Goal: Contribute content: Add original content to the website for others to see

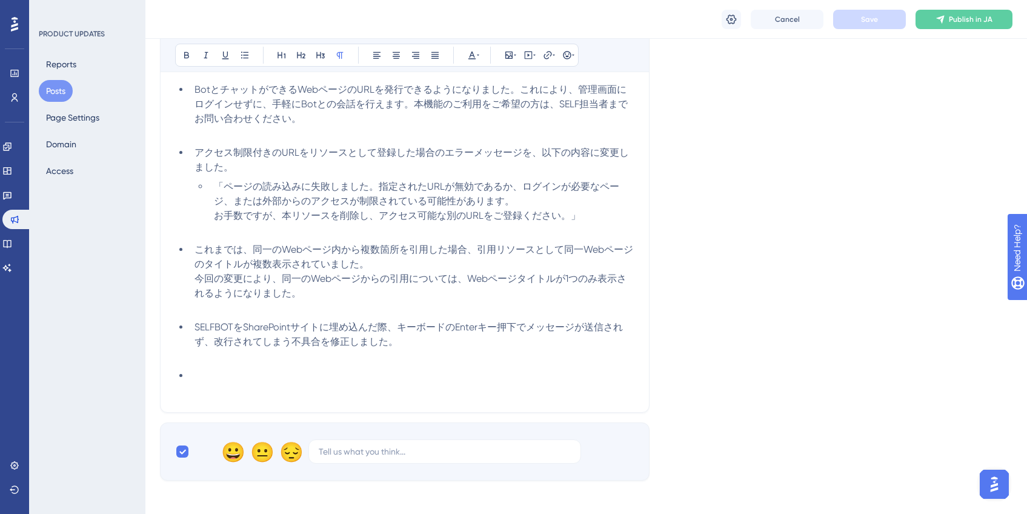
scroll to position [241, 0]
click at [265, 376] on li at bounding box center [412, 375] width 445 height 15
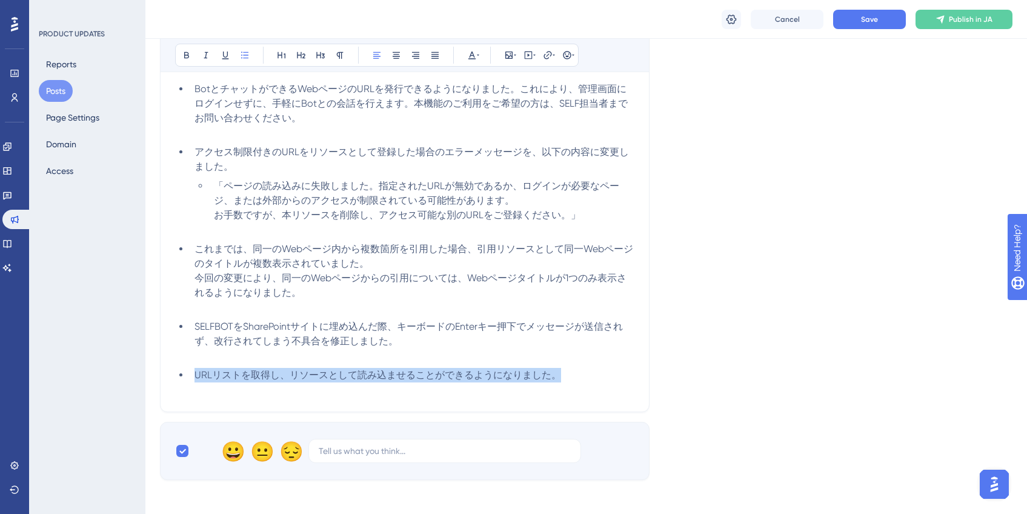
drag, startPoint x: 564, startPoint y: 377, endPoint x: 182, endPoint y: 381, distance: 381.8
click at [190, 381] on li "URLリストを取得し、リソースとして読み込ませることができるようになりました。" at bounding box center [412, 375] width 445 height 15
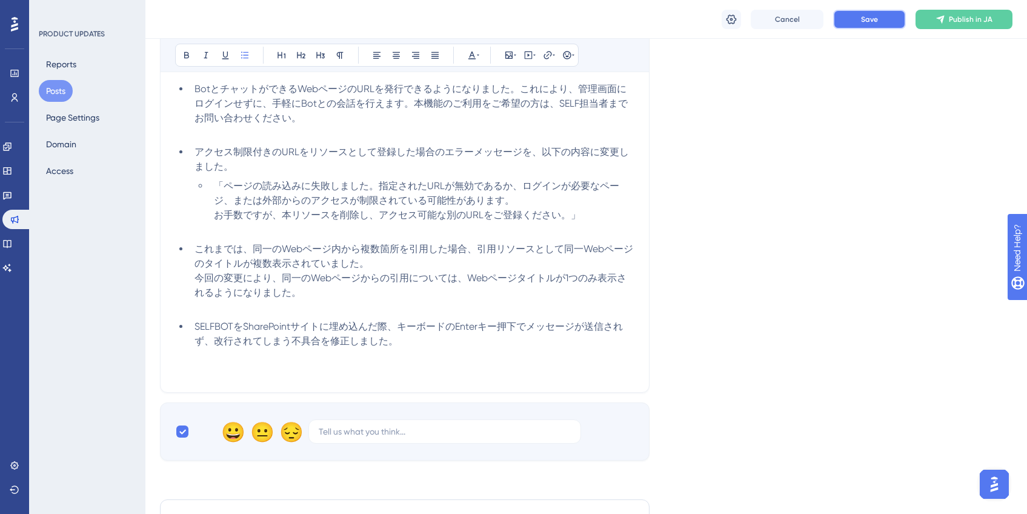
click at [851, 19] on button "Save" at bounding box center [869, 19] width 73 height 19
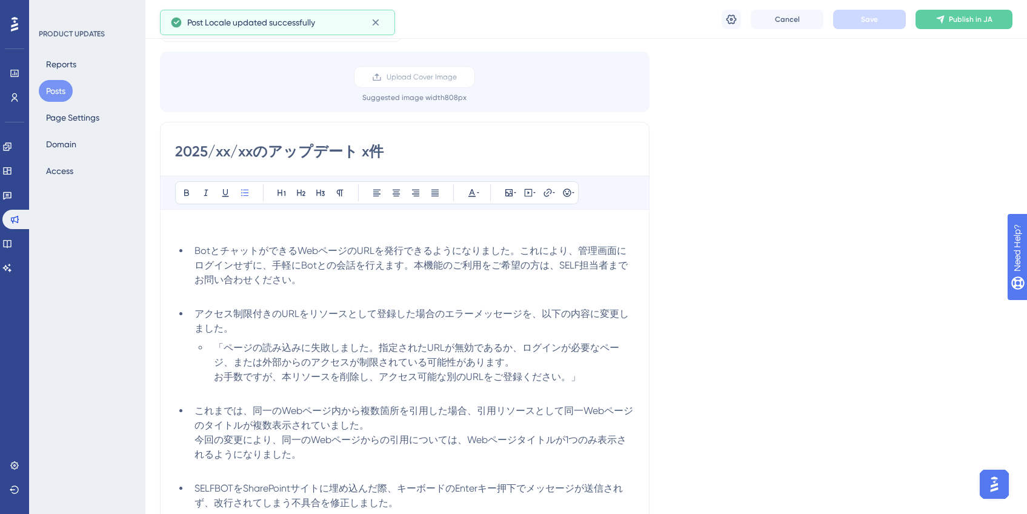
scroll to position [0, 0]
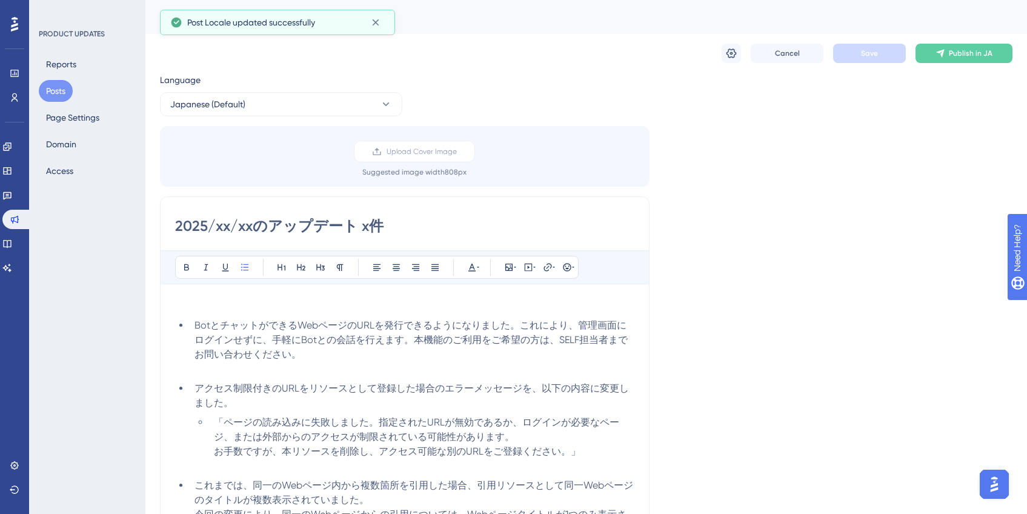
click at [58, 90] on button "Posts" at bounding box center [56, 91] width 34 height 22
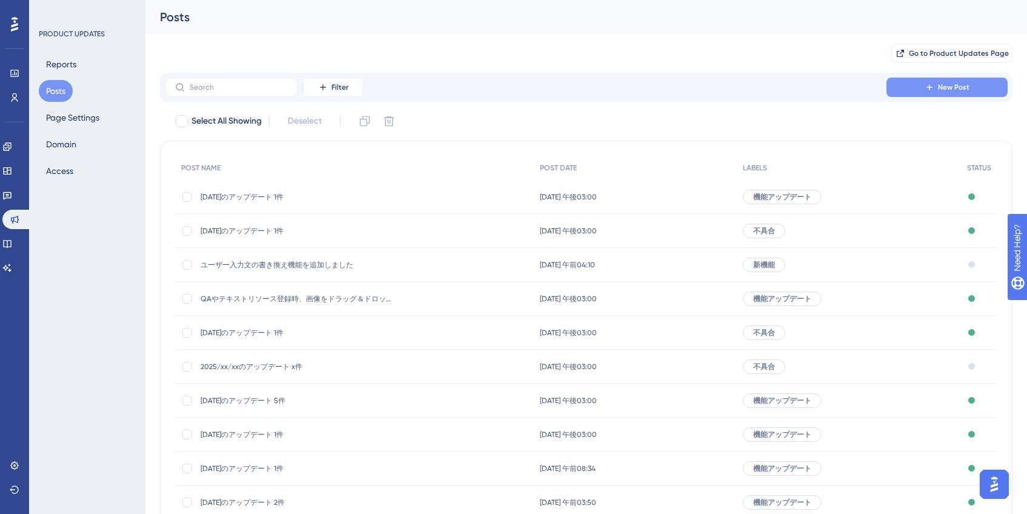
click at [933, 90] on icon at bounding box center [930, 87] width 10 height 10
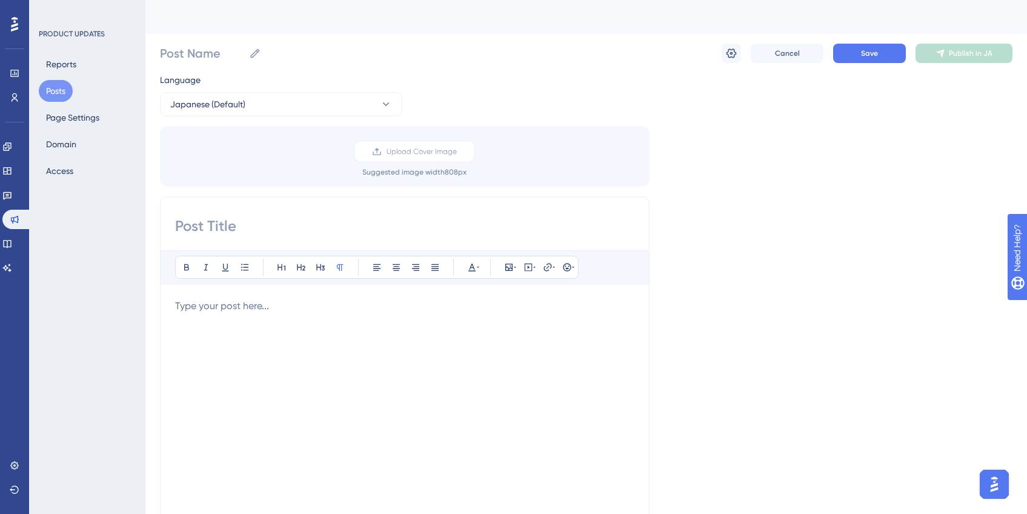
click at [275, 230] on input at bounding box center [404, 225] width 459 height 19
paste input "URLリストを取得し、リソースとして読み込ませることができるようになりました。"
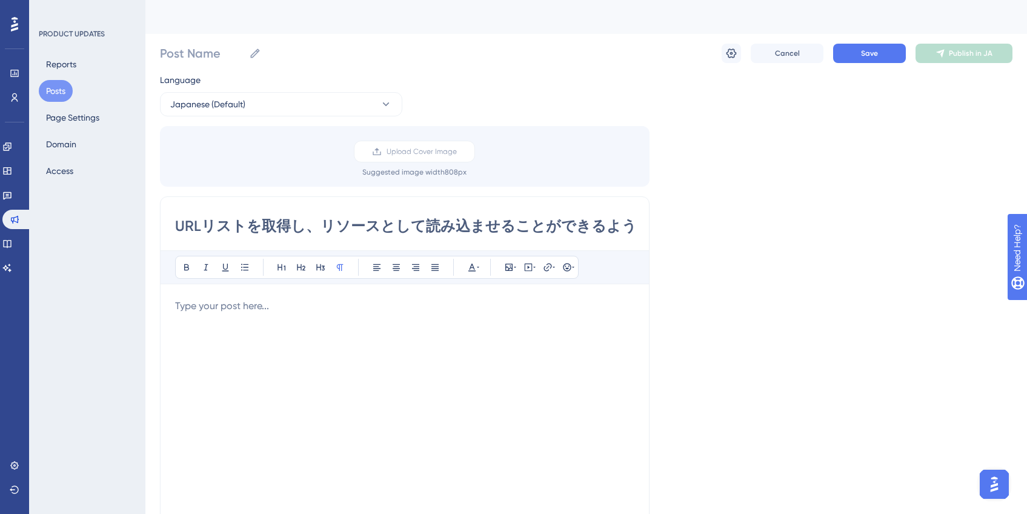
scroll to position [0, 87]
click at [326, 324] on div at bounding box center [404, 432] width 459 height 267
click at [330, 226] on input "URLリストを取得し、リソースとして読み込ませることができるようになりました。" at bounding box center [404, 225] width 459 height 19
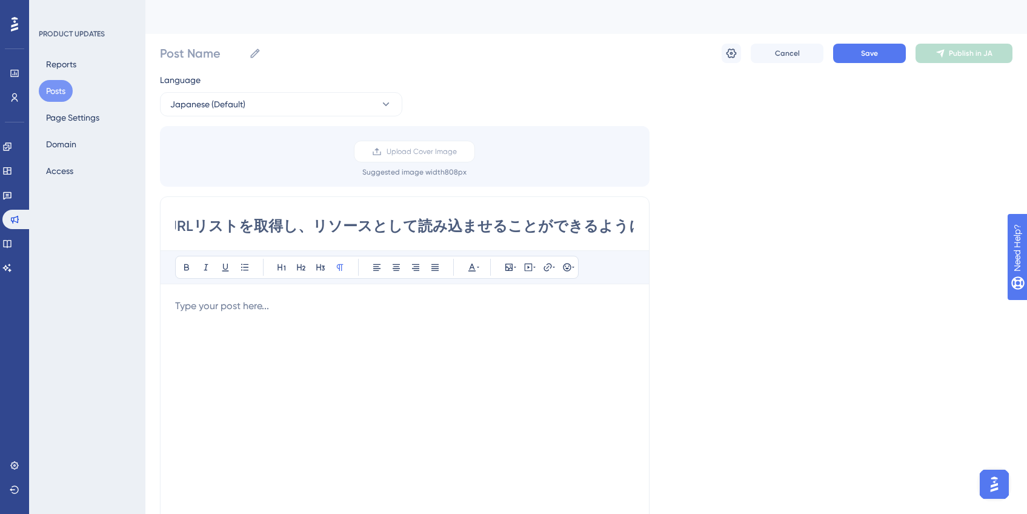
drag, startPoint x: 310, startPoint y: 230, endPoint x: 629, endPoint y: 228, distance: 319.4
click at [629, 228] on input "URLリストを取得し、リソースとして読み込ませることができるようになりました。" at bounding box center [404, 225] width 459 height 19
click at [628, 228] on input "URLリストを取得し、リソースとして読み込ませることができるようになりました。" at bounding box center [404, 225] width 459 height 19
type input "URLリストを取得し、リソースとして読み込ませることができるようになりました"
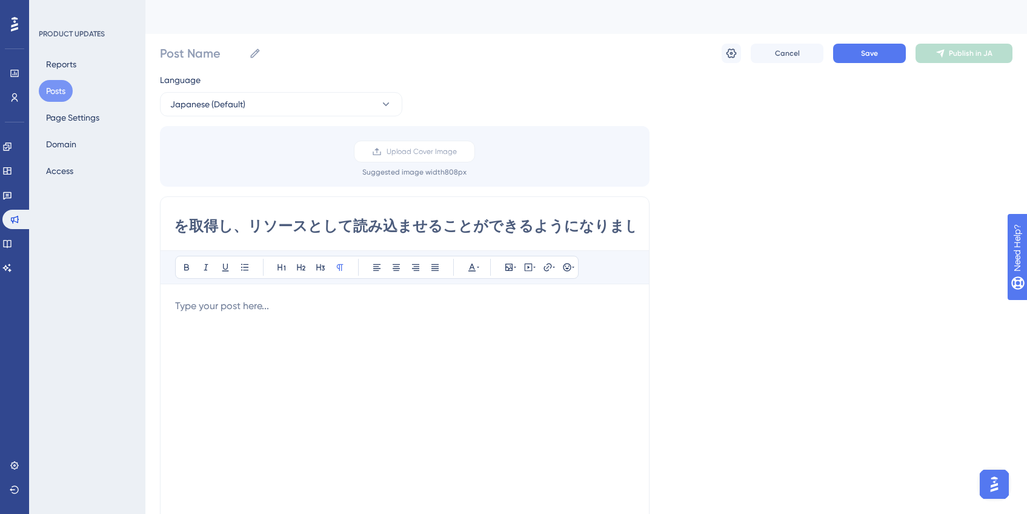
click at [440, 308] on p at bounding box center [404, 306] width 459 height 15
drag, startPoint x: 173, startPoint y: 222, endPoint x: 607, endPoint y: 226, distance: 434.5
click at [607, 226] on div "URLリストを取得し、リソースとして読み込ませることができるようになりました Bold Italic Underline Bullet Point Headi…" at bounding box center [405, 388] width 490 height 384
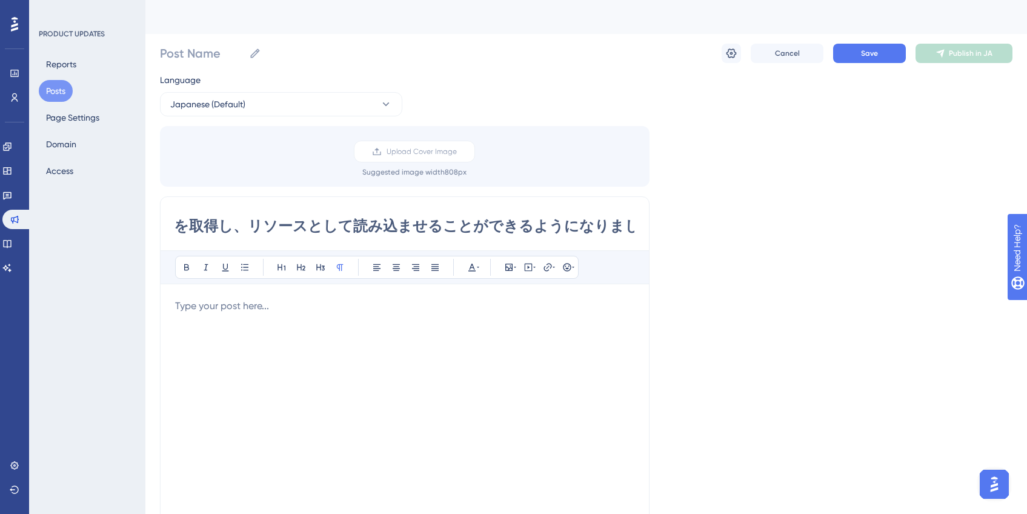
drag, startPoint x: 177, startPoint y: 225, endPoint x: 664, endPoint y: 224, distance: 487.2
click at [664, 224] on div "Language Japanese (Default) Upload Cover Image Suggested image width 808 px URL…" at bounding box center [586, 361] width 853 height 576
click at [574, 235] on input "URLリストを取得し、リソースとして読み込ませることができるようになりました" at bounding box center [404, 225] width 459 height 19
click at [736, 56] on icon at bounding box center [731, 53] width 12 height 12
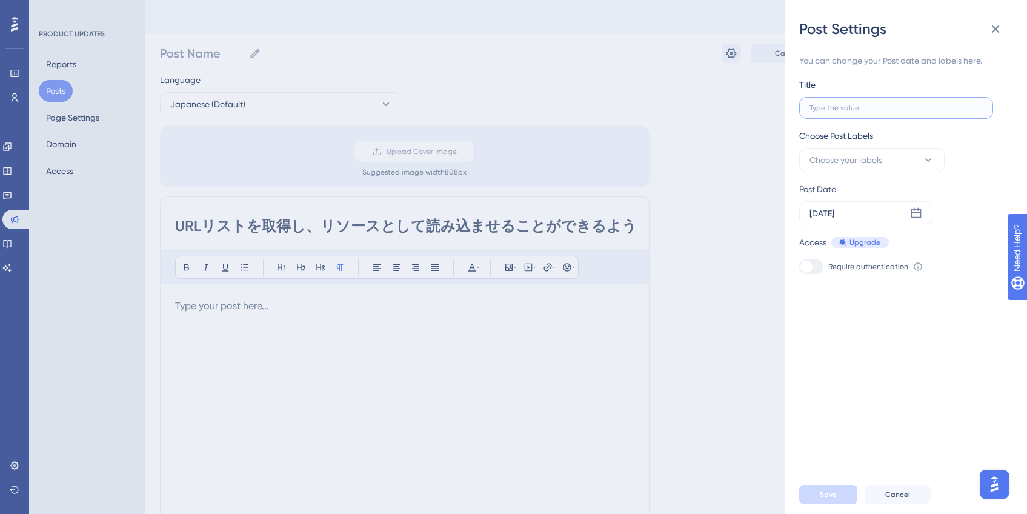
click at [876, 108] on input "text" at bounding box center [896, 108] width 173 height 8
paste input "URLリストを取得し、リソースとして読み込ませることができるようになりました"
type input "URLリストを取得し、リソースとして読み込ませることができるようになりました"
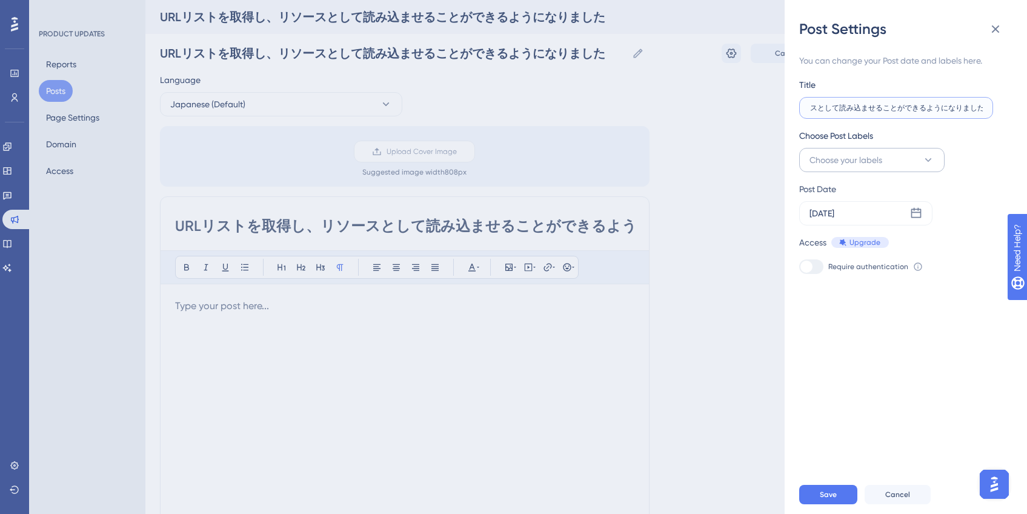
type input "URLリストを取得し、リソースとして読み込ませることができるようになりました"
click at [925, 160] on icon at bounding box center [928, 160] width 12 height 12
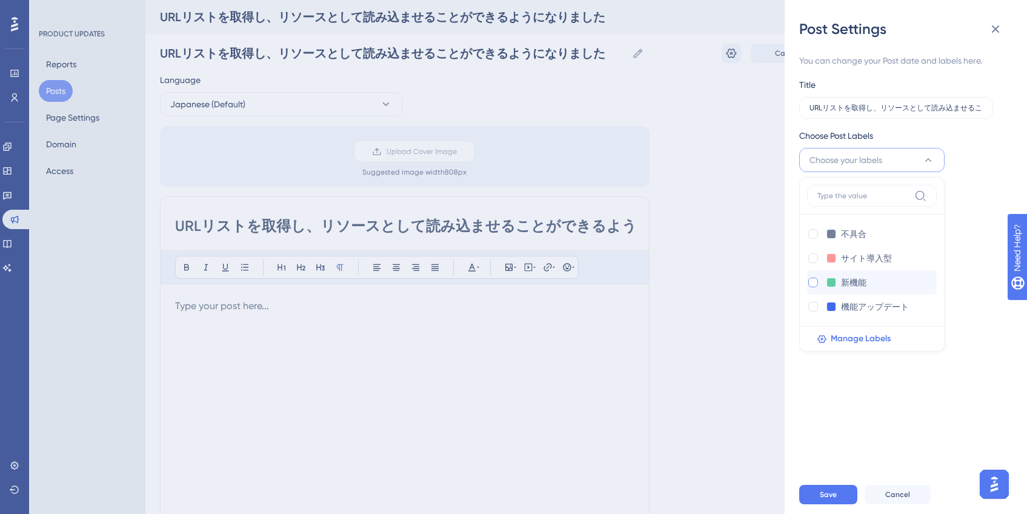
click at [817, 281] on div at bounding box center [813, 283] width 10 height 10
checkbox input "true"
click at [991, 194] on div "Post Date" at bounding box center [898, 189] width 198 height 15
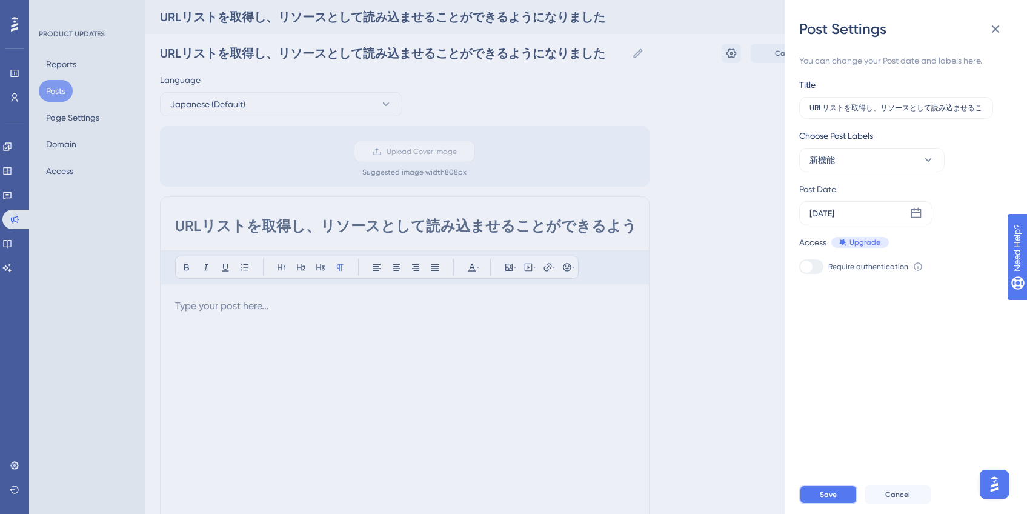
click at [832, 499] on span "Save" at bounding box center [828, 495] width 17 height 10
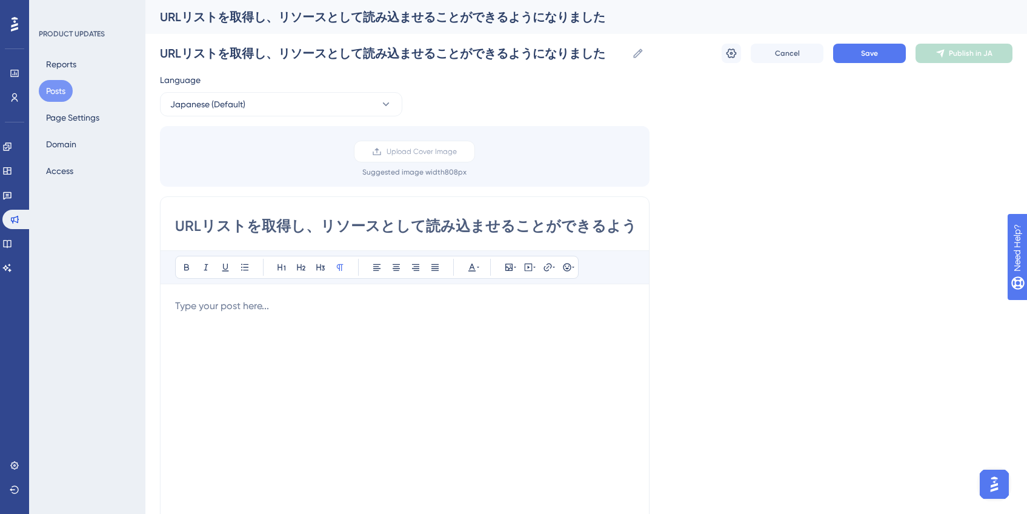
click at [674, 96] on div "Language Japanese (Default) Upload Cover Image Suggested image width 808 px URL…" at bounding box center [586, 361] width 853 height 576
click at [861, 55] on span "Save" at bounding box center [869, 53] width 17 height 10
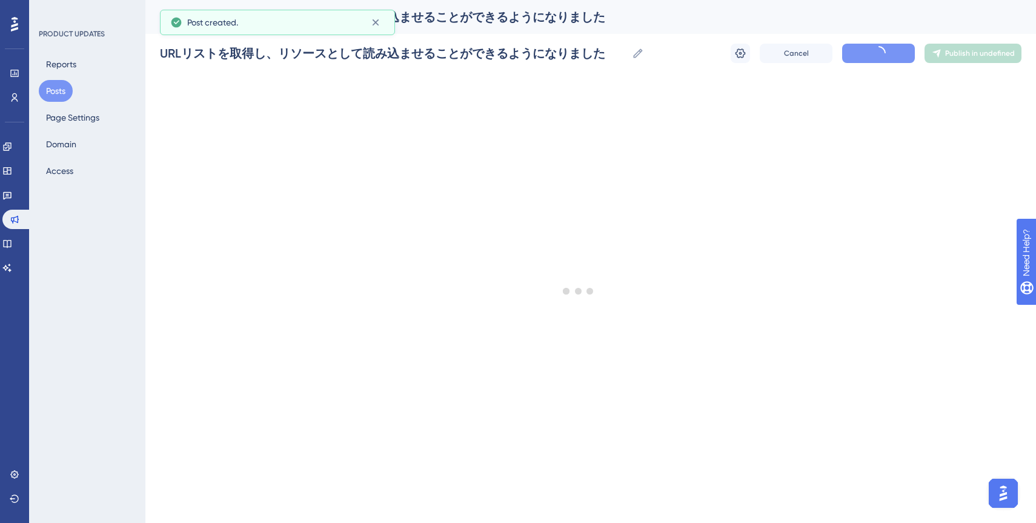
click at [62, 95] on button "Posts" at bounding box center [56, 91] width 34 height 22
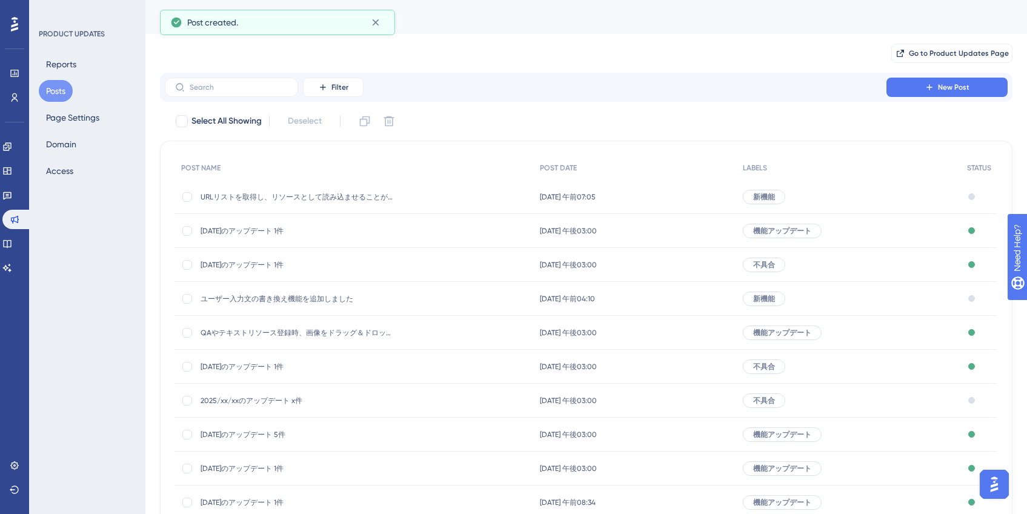
click at [259, 295] on span "ユーザー入力文の書き換え機能を追加しました" at bounding box center [298, 299] width 194 height 10
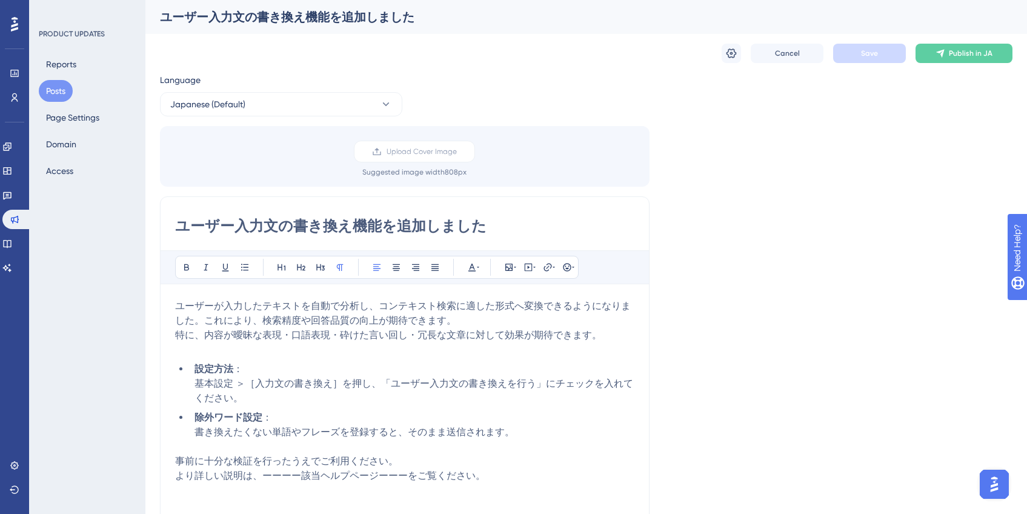
click at [65, 92] on button "Posts" at bounding box center [56, 91] width 34 height 22
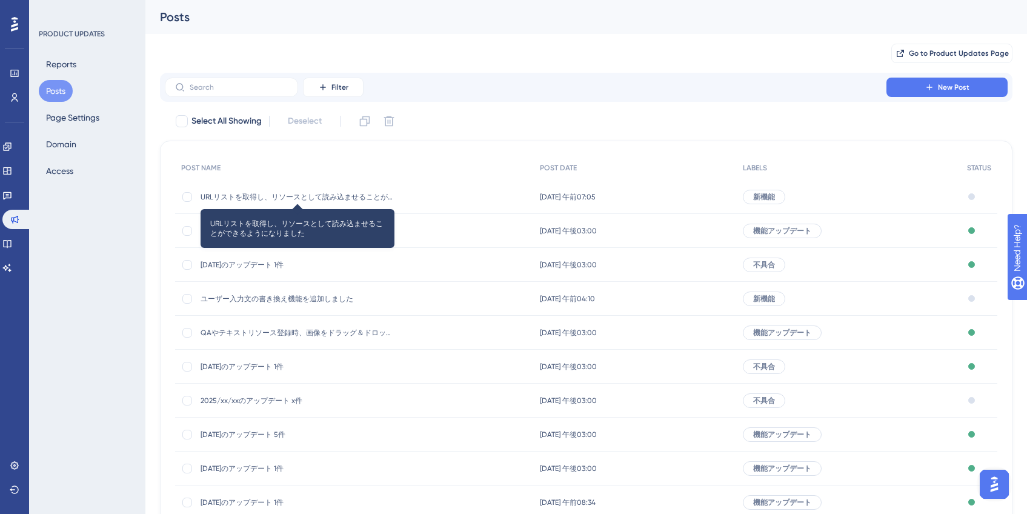
click at [338, 201] on span "URLリストを取得し、リソースとして読み込ませることができるようになりました" at bounding box center [298, 197] width 194 height 10
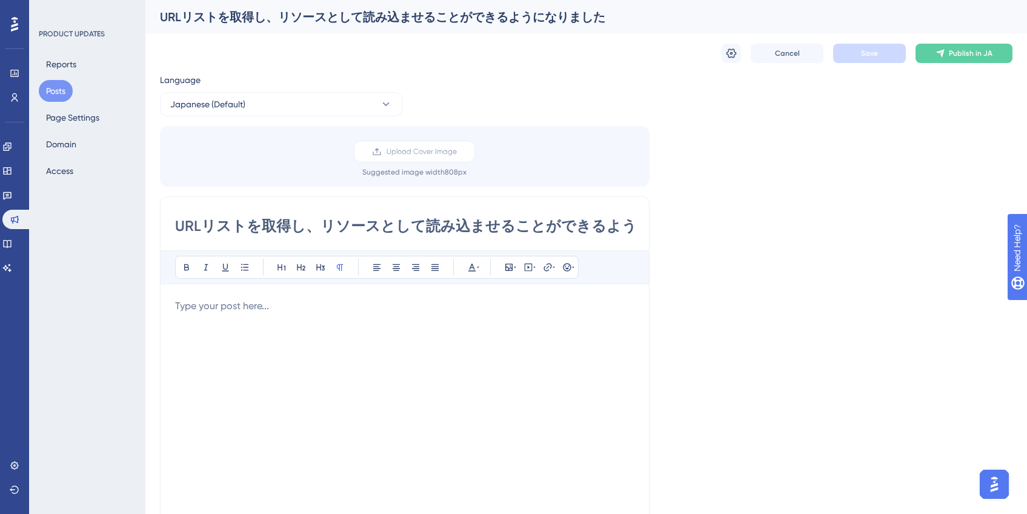
click at [282, 236] on div "URLリストを取得し、リソースとして読み込ませることができるようになりました Bold Italic Underline Bullet Point Headi…" at bounding box center [405, 388] width 490 height 384
click at [263, 233] on input "URLリストを取得し、リソースとして読み込ませることができるようになりました" at bounding box center [404, 225] width 459 height 19
drag, startPoint x: 290, startPoint y: 226, endPoint x: 655, endPoint y: 230, distance: 364.8
click at [655, 230] on div "Language Japanese (Default) Upload Cover Image Suggested image width 808 px URL…" at bounding box center [586, 361] width 853 height 576
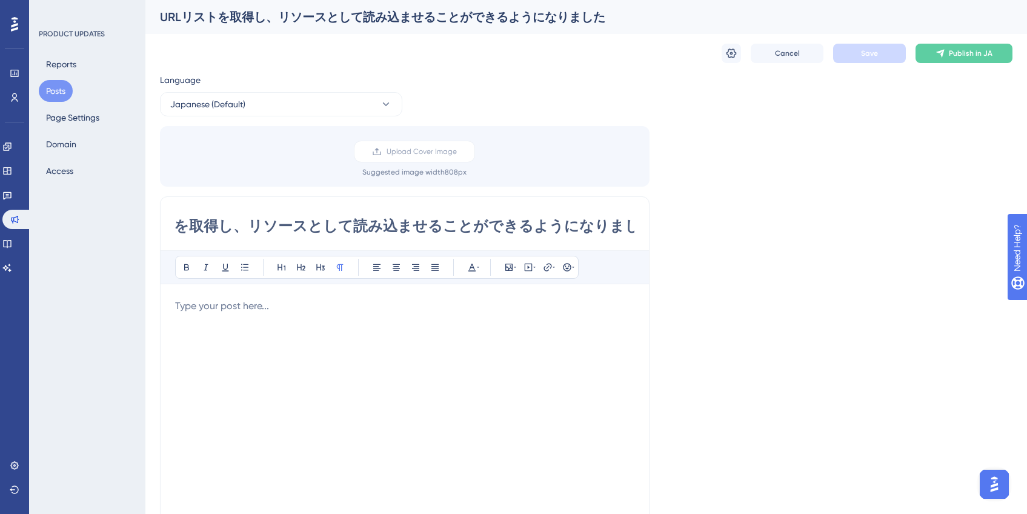
click at [655, 230] on div "Language Japanese (Default) Upload Cover Image Suggested image width 808 px URL…" at bounding box center [586, 361] width 853 height 576
click at [288, 225] on input "URLリストを取得し、リソースとして読み込ませることができるようになりました" at bounding box center [404, 225] width 459 height 19
click at [302, 310] on p at bounding box center [404, 306] width 459 height 15
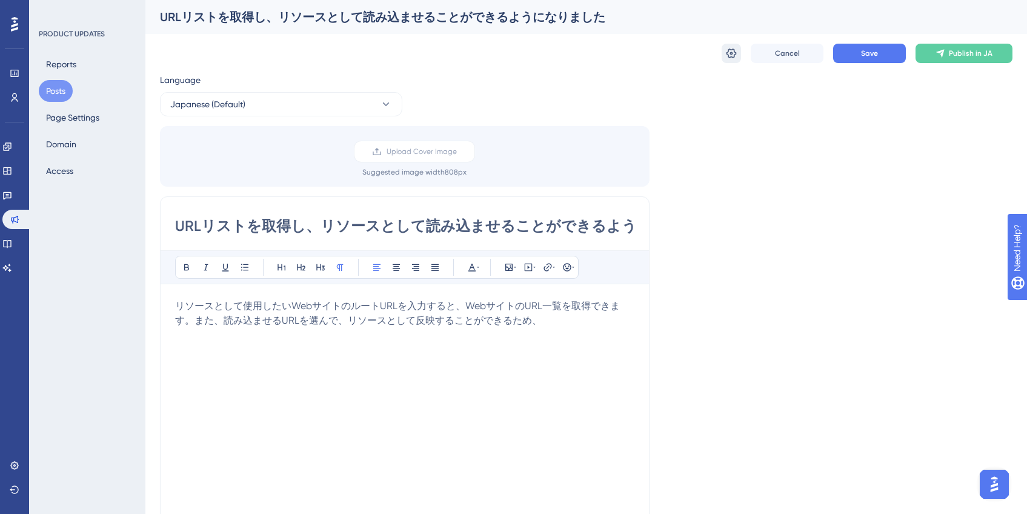
click at [727, 59] on icon at bounding box center [731, 53] width 12 height 12
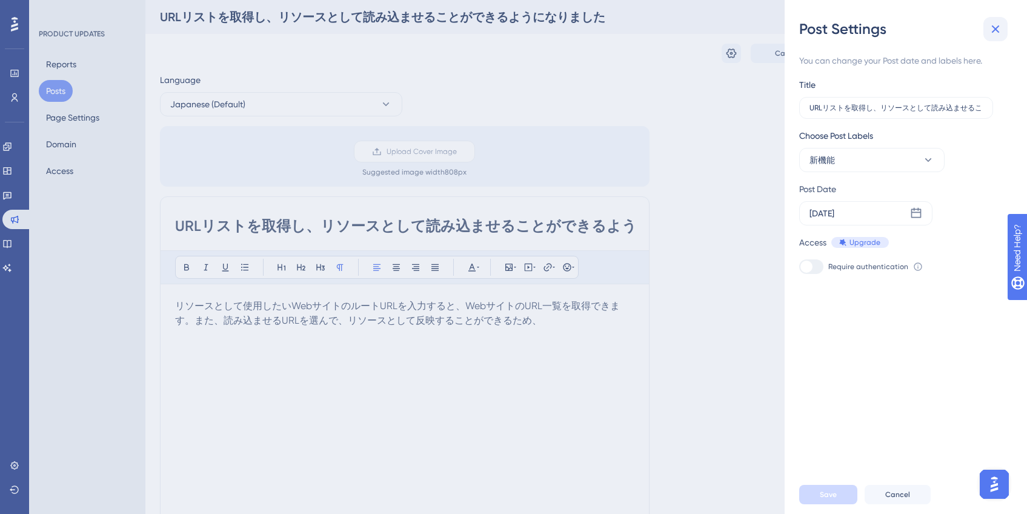
click at [1002, 29] on icon at bounding box center [995, 29] width 15 height 15
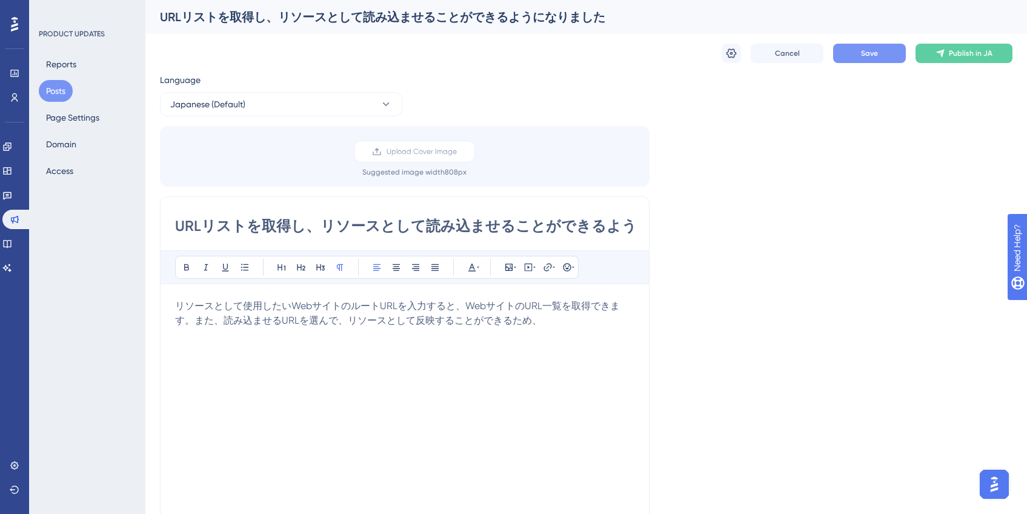
click at [859, 55] on button "Save" at bounding box center [869, 53] width 73 height 19
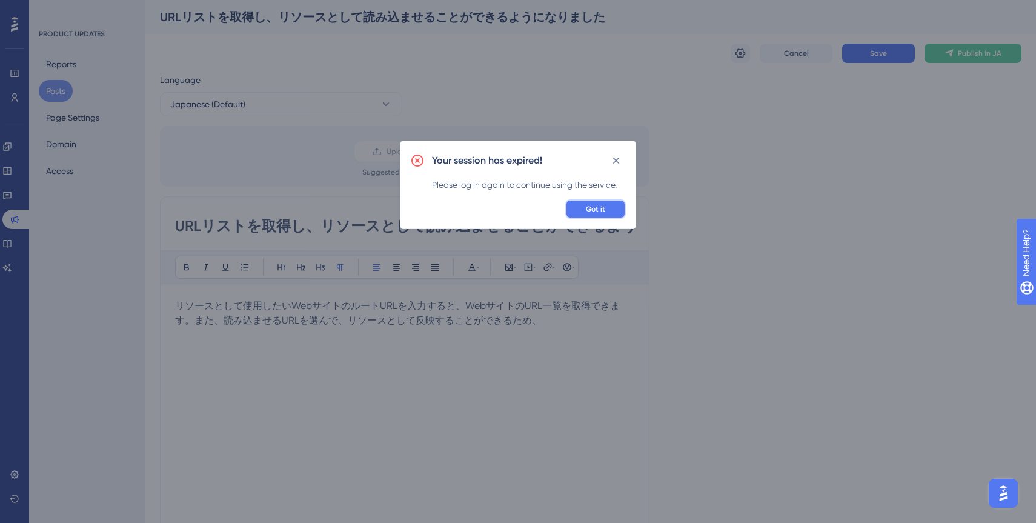
click at [607, 211] on button "Got it" at bounding box center [595, 208] width 61 height 19
